Goal: Task Accomplishment & Management: Manage account settings

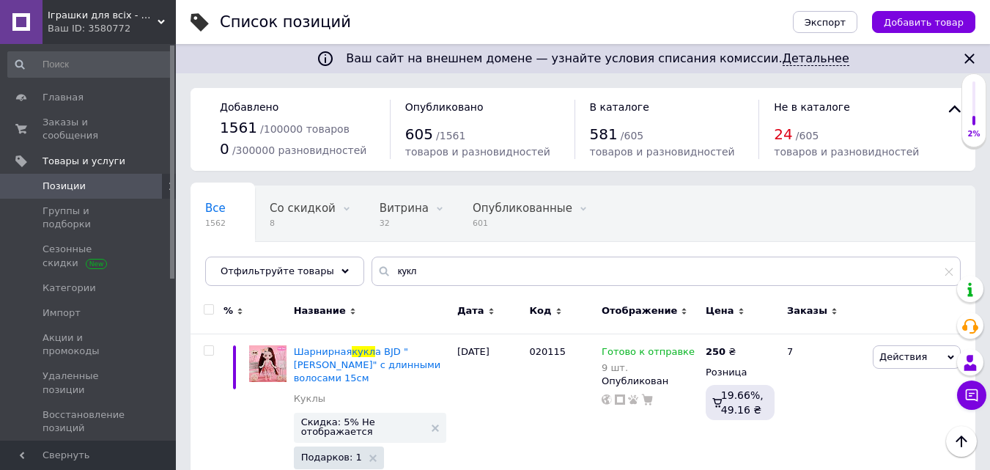
scroll to position [1470, 0]
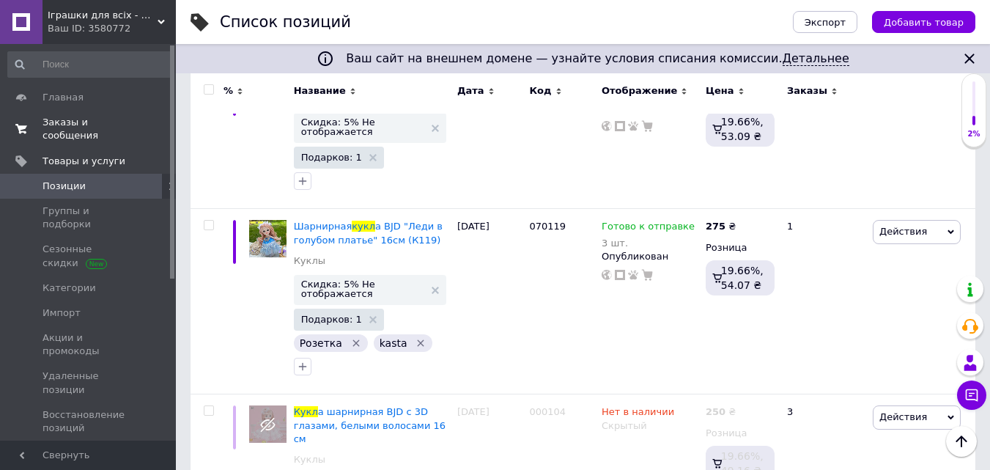
click at [122, 111] on link "Заказы и сообщения 0 0" at bounding box center [90, 129] width 180 height 38
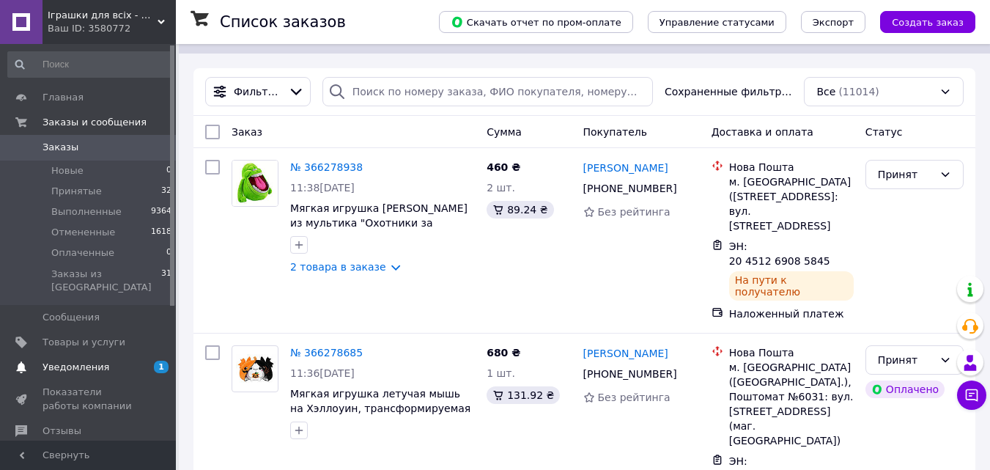
scroll to position [73, 0]
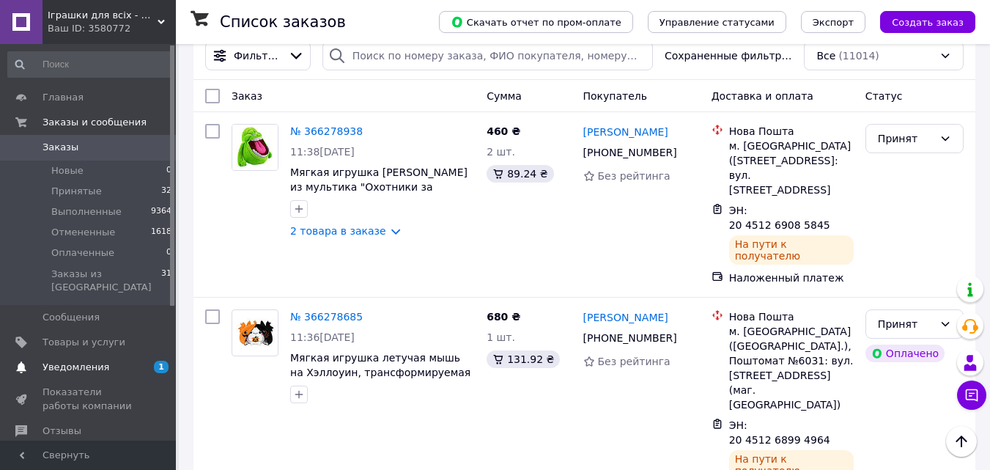
click at [122, 360] on span "Уведомления" at bounding box center [88, 366] width 93 height 13
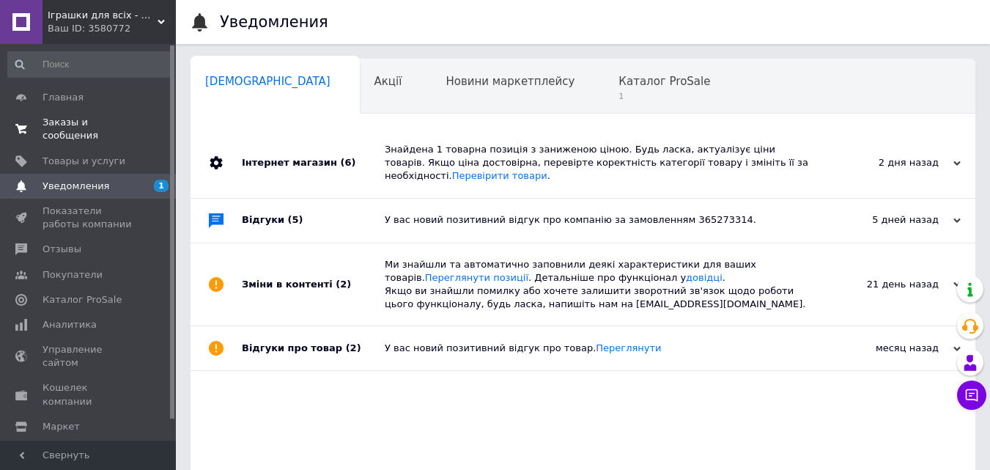
click at [114, 126] on span "Заказы и сообщения" at bounding box center [88, 129] width 93 height 26
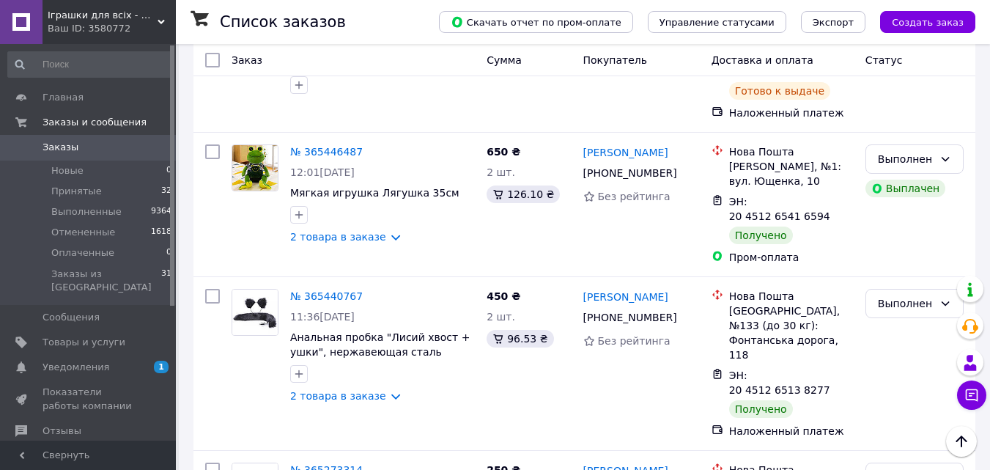
scroll to position [2737, 0]
